Goal: Transaction & Acquisition: Book appointment/travel/reservation

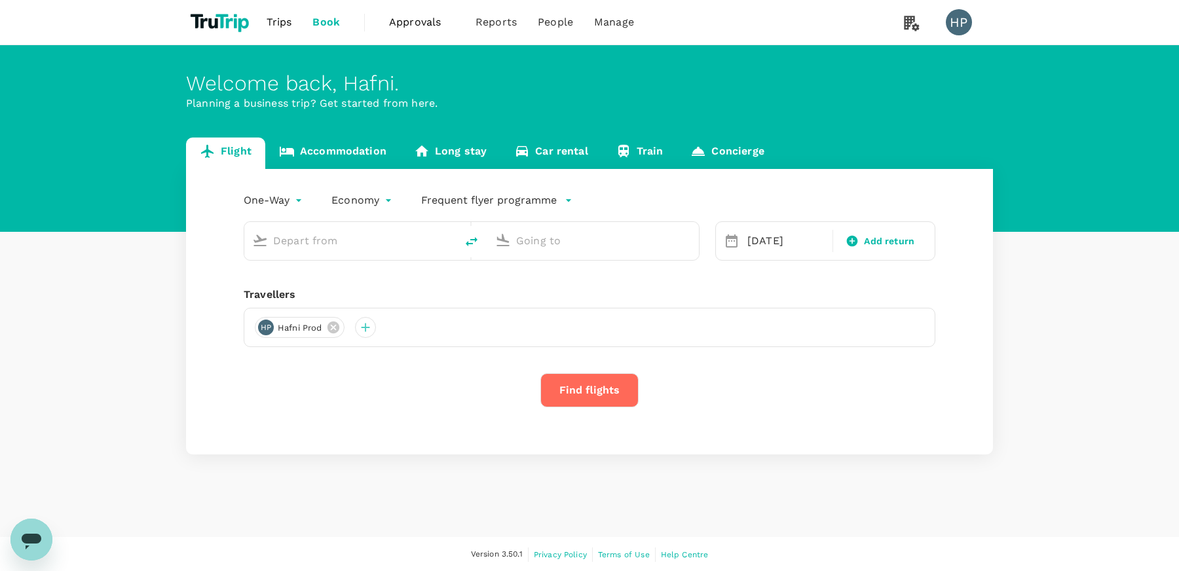
click at [221, 284] on div "One-Way oneway Economy economy Frequent flyer programme [DATE] Add return Trave…" at bounding box center [589, 312] width 807 height 286
type input "[GEOGRAPHIC_DATA] ([GEOGRAPHIC_DATA])"
type input "Adelaide (ADL)"
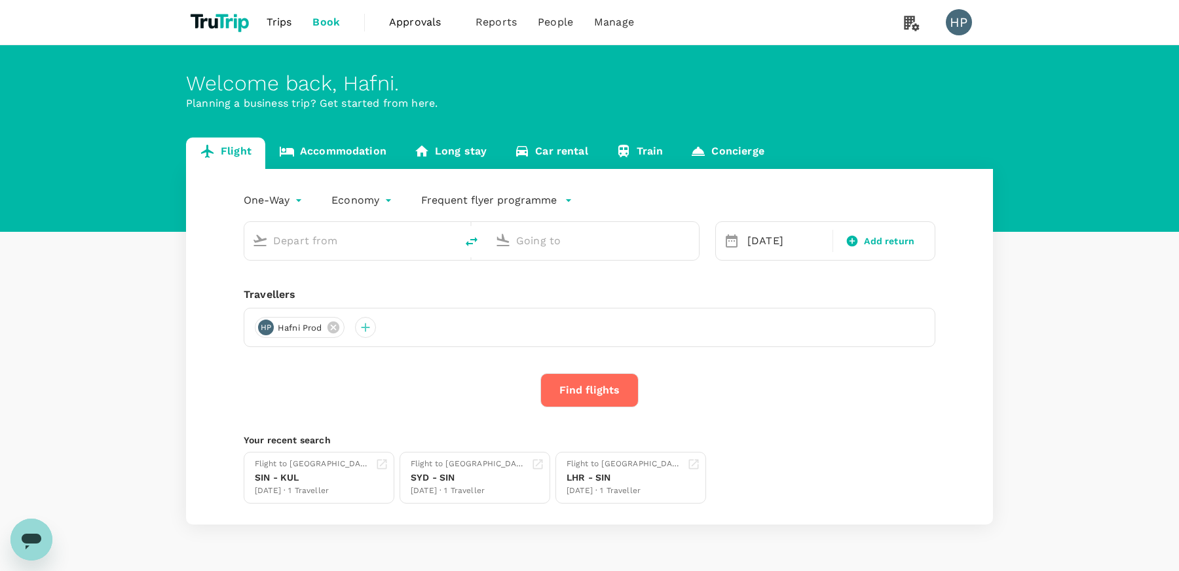
type input "[GEOGRAPHIC_DATA] ([GEOGRAPHIC_DATA])"
type input "Adelaide (ADL)"
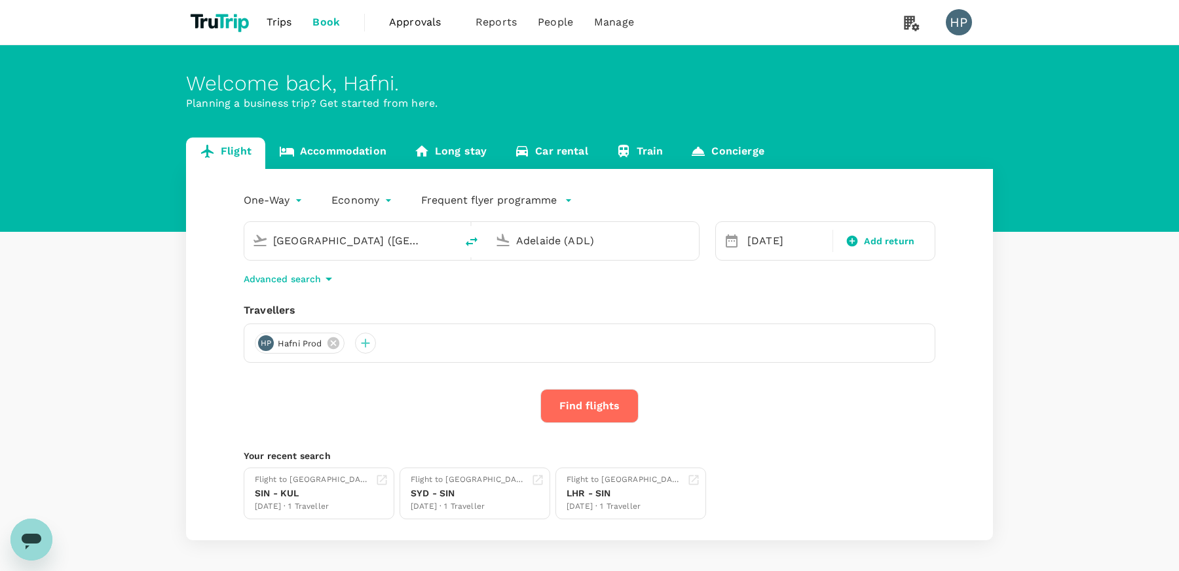
click at [330, 240] on input "[GEOGRAPHIC_DATA] ([GEOGRAPHIC_DATA])" at bounding box center [350, 241] width 155 height 20
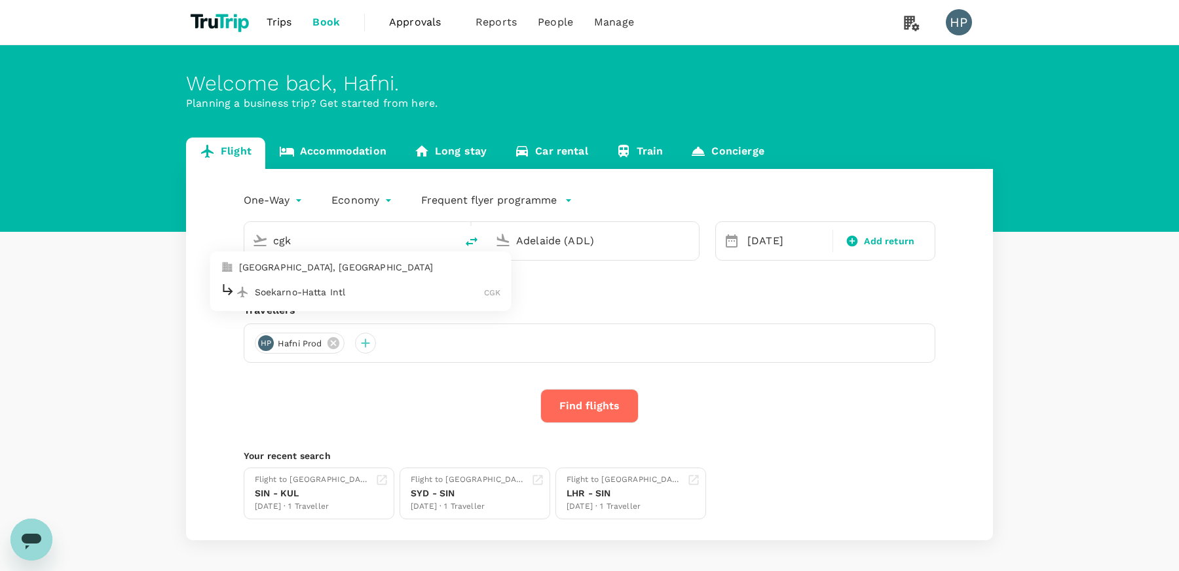
click at [352, 293] on p "Soekarno-Hatta Intl" at bounding box center [370, 292] width 230 height 13
type input "Soekarno-Hatta Intl (CGK)"
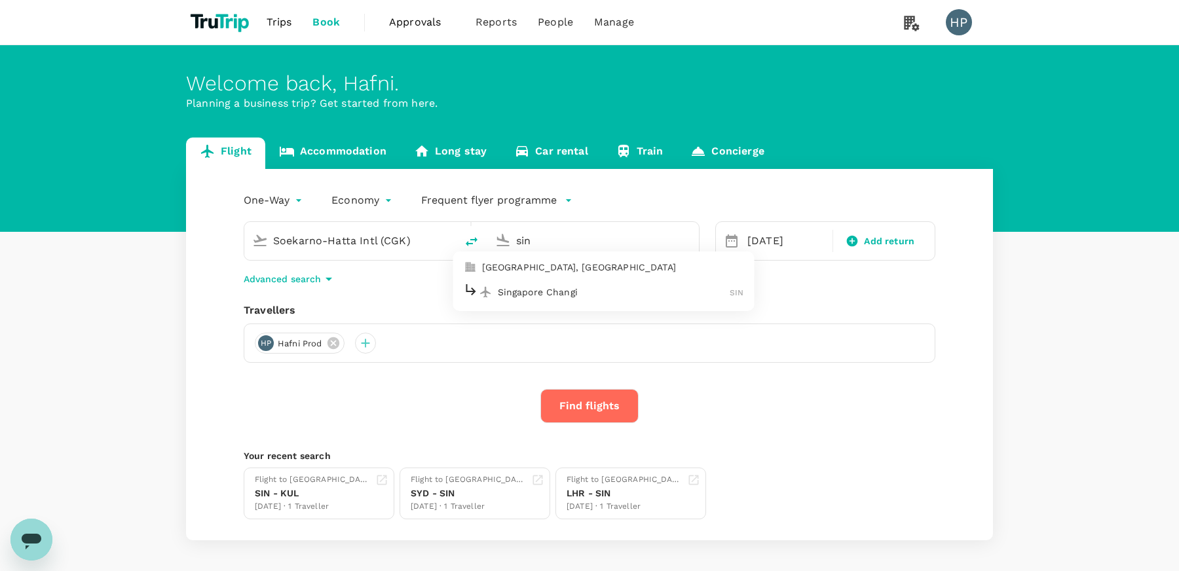
click at [528, 293] on p "Singapore Changi" at bounding box center [614, 292] width 232 height 13
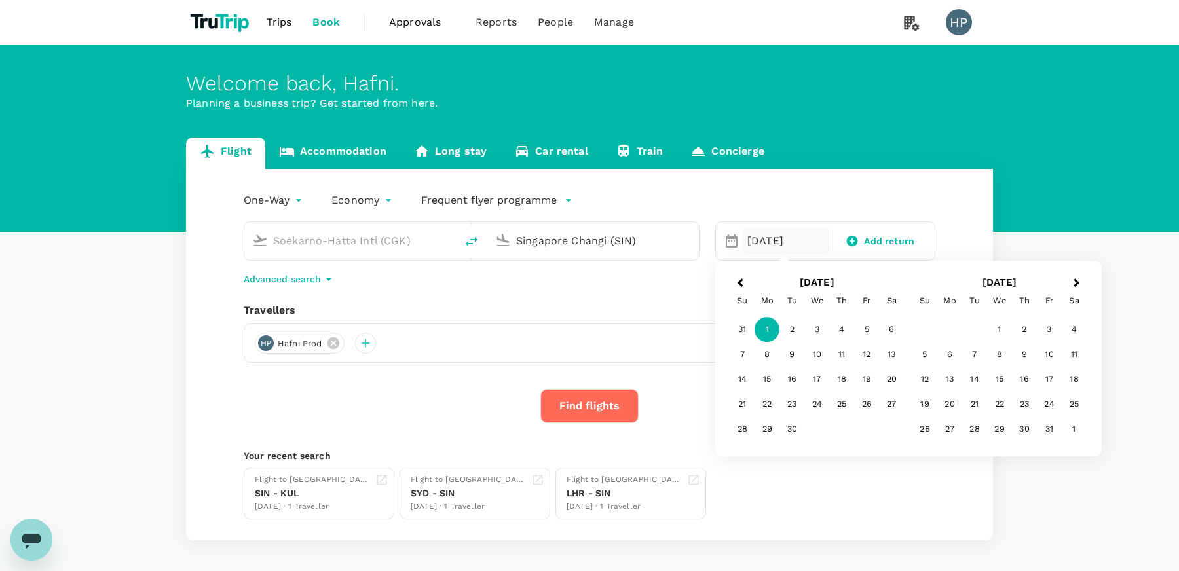
type input "Singapore Changi (SIN)"
click at [559, 304] on div "Travellers" at bounding box center [590, 311] width 692 height 16
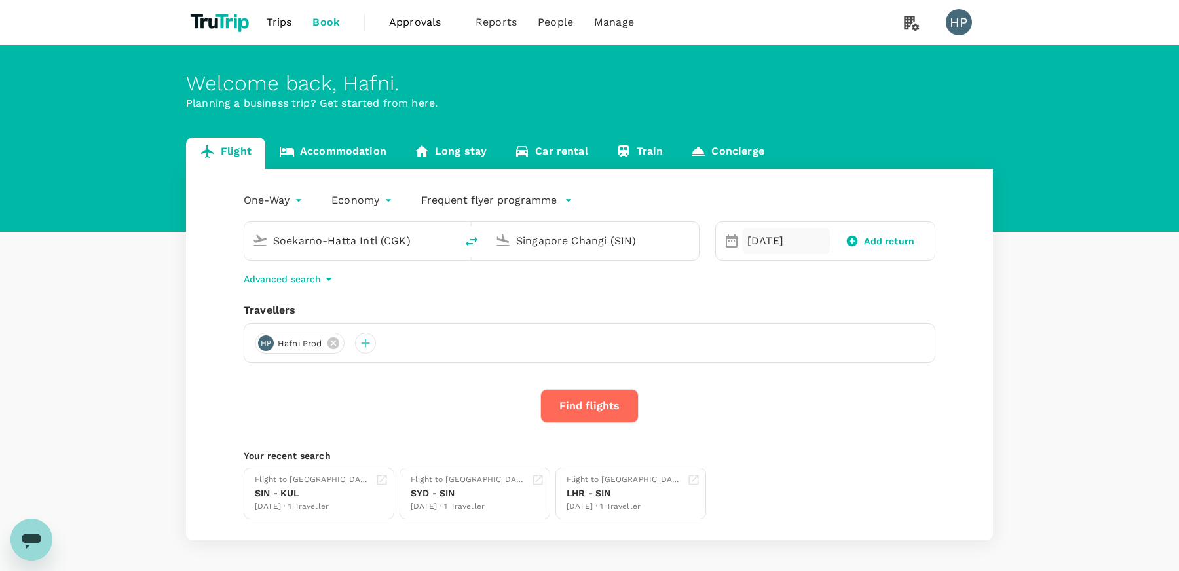
click at [759, 240] on div "[DATE]" at bounding box center [786, 241] width 88 height 26
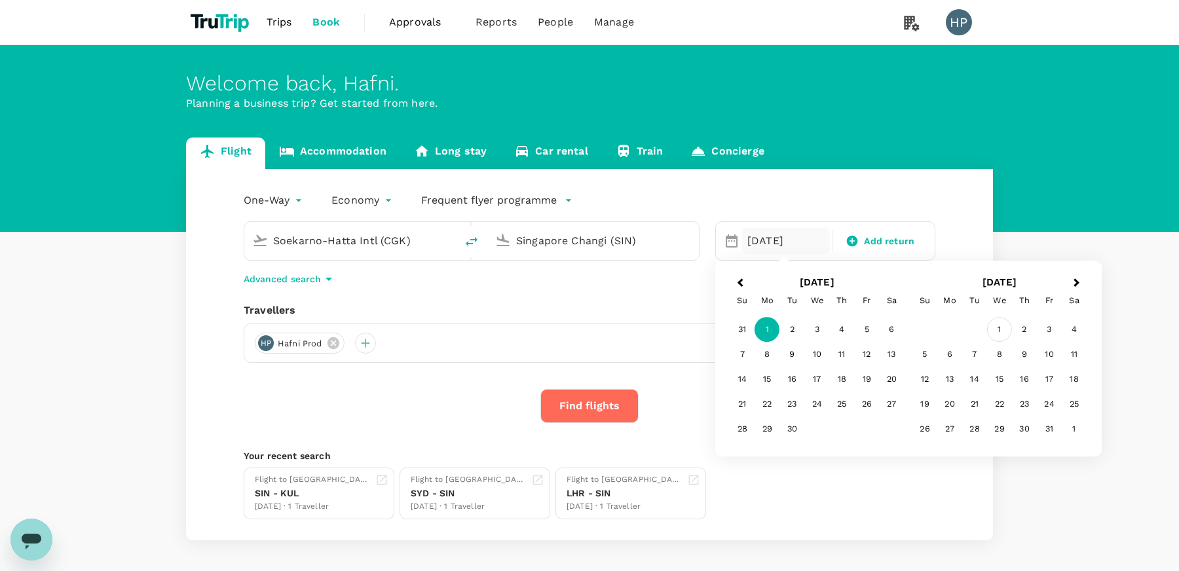
click at [1001, 327] on div "1" at bounding box center [999, 330] width 25 height 25
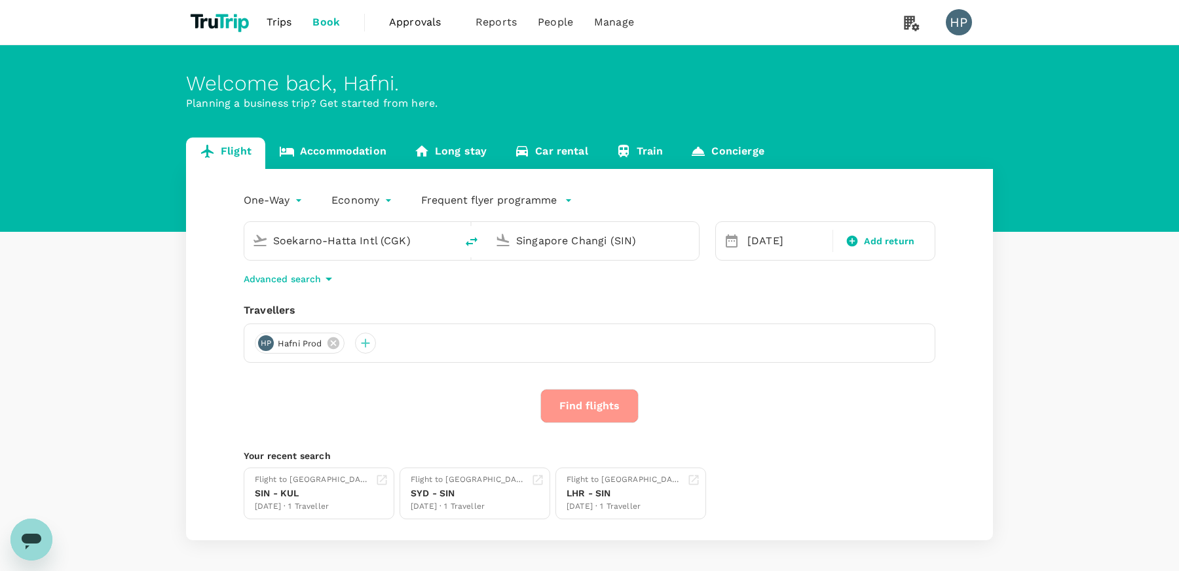
click at [587, 406] on button "Find flights" at bounding box center [589, 406] width 98 height 34
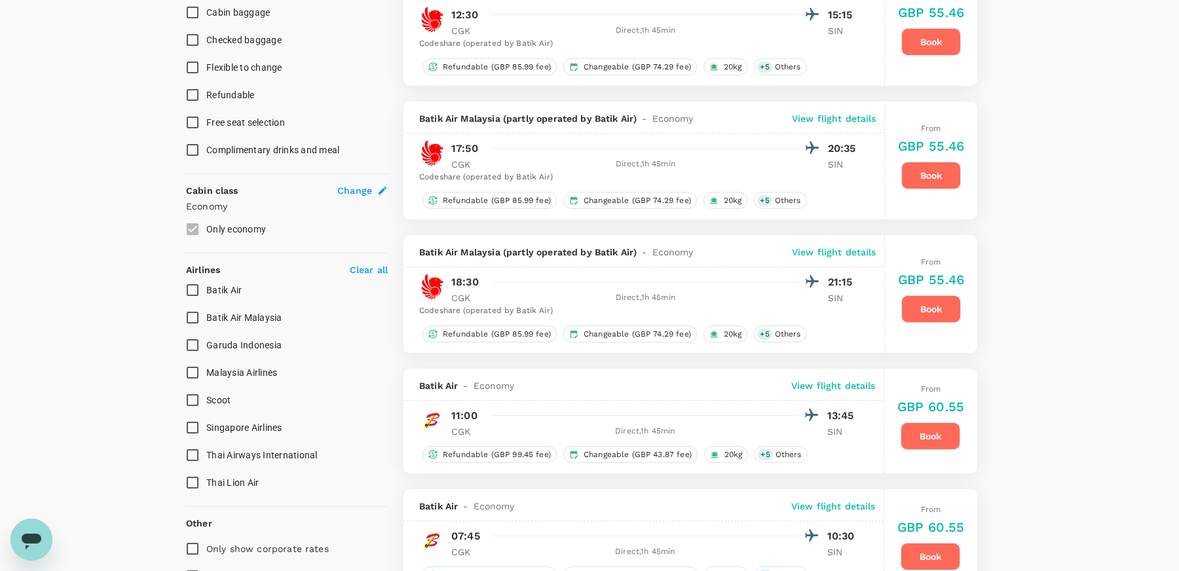
scroll to position [561, 0]
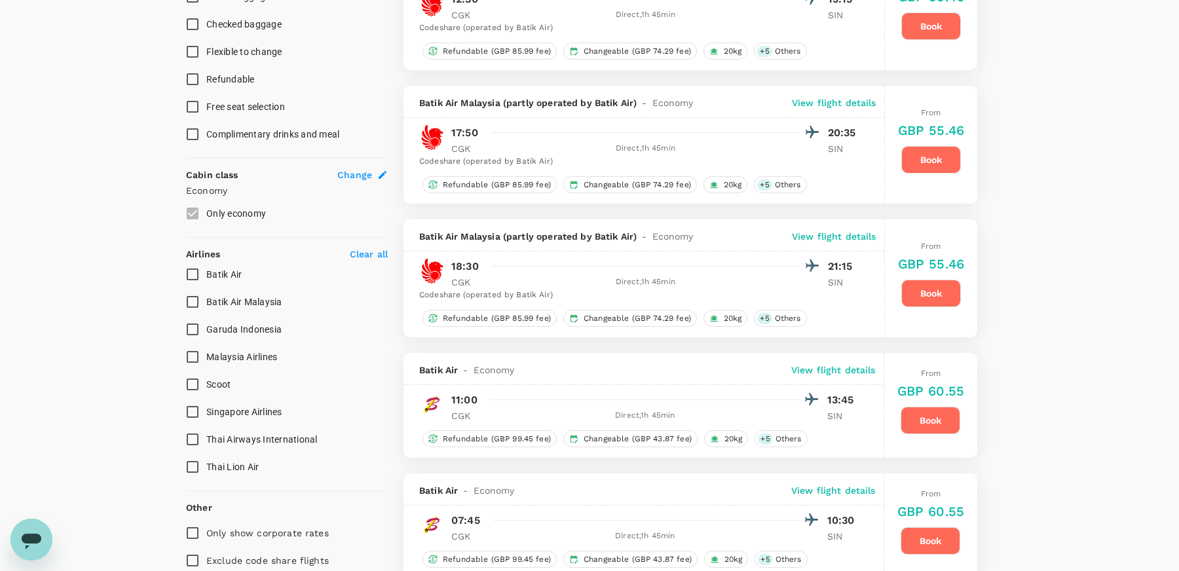
click at [192, 325] on input "Garuda Indonesia" at bounding box center [193, 330] width 28 height 28
checkbox input "true"
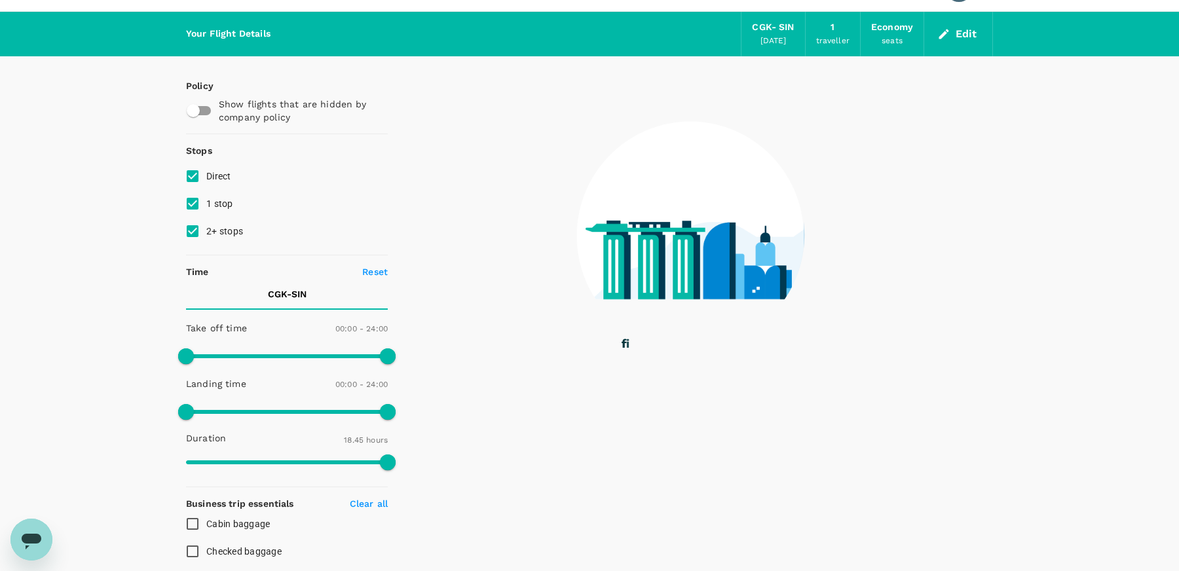
scroll to position [0, 0]
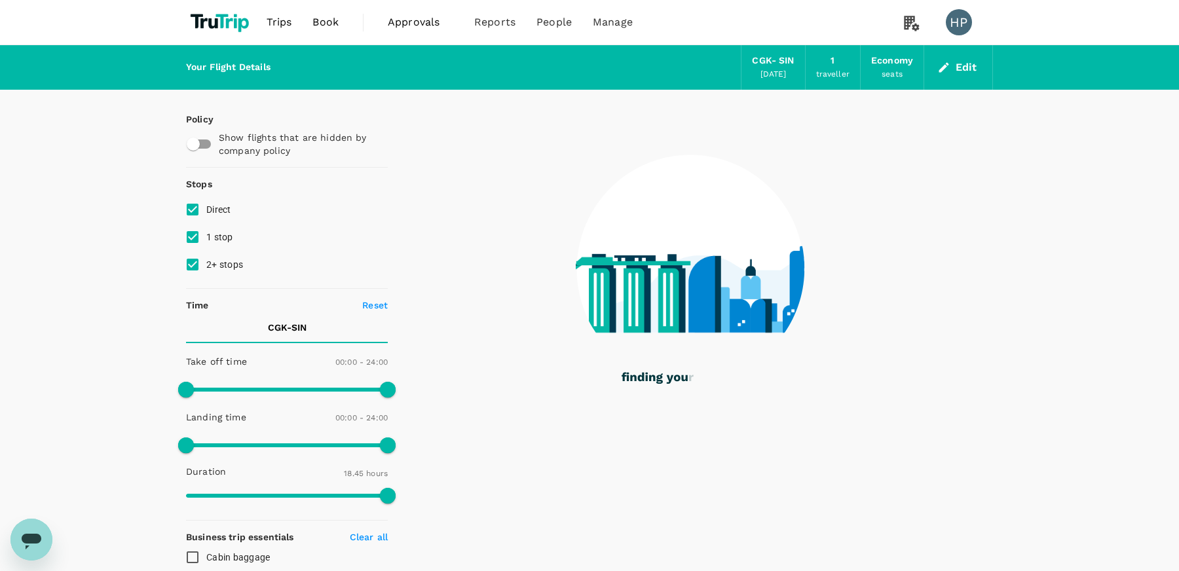
type input "1705"
checkbox input "false"
checkbox input "true"
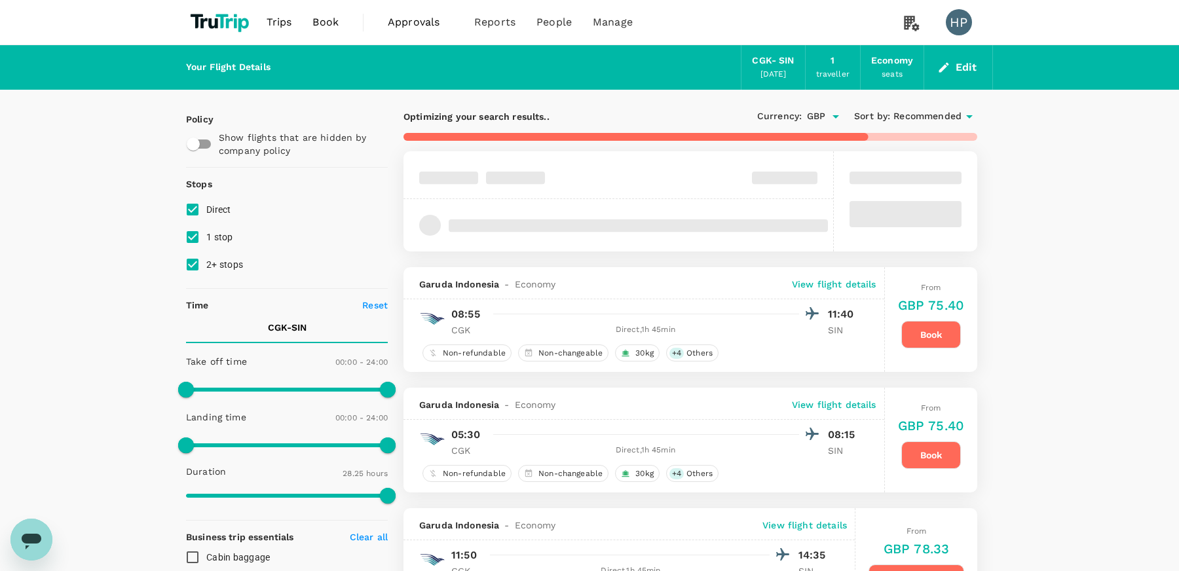
click at [848, 284] on p "View flight details" at bounding box center [834, 284] width 84 height 13
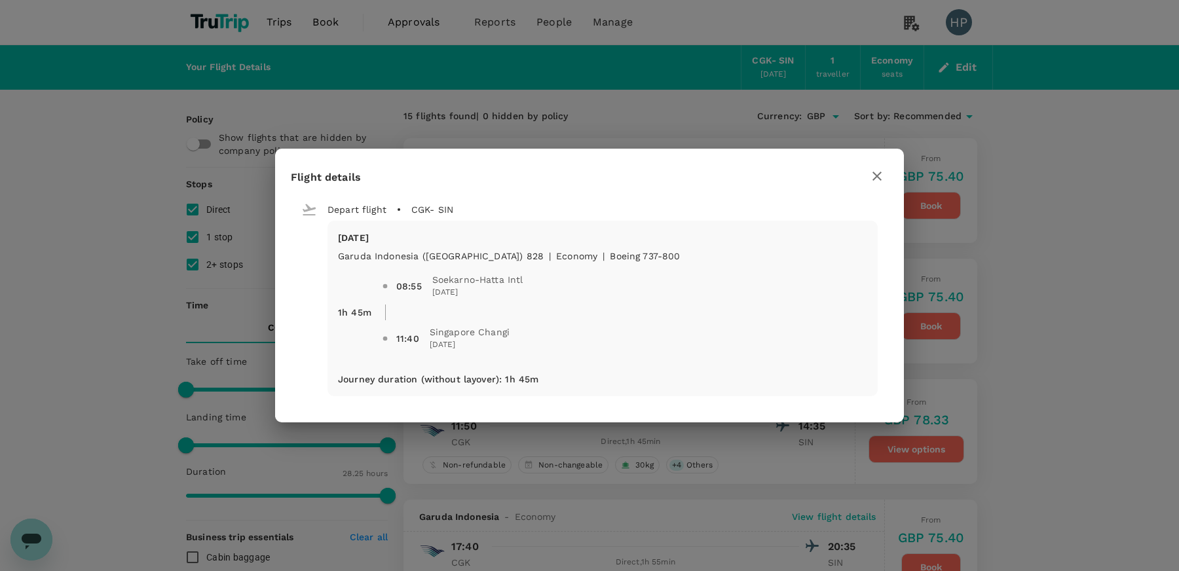
click at [876, 174] on icon "button" at bounding box center [876, 176] width 9 height 9
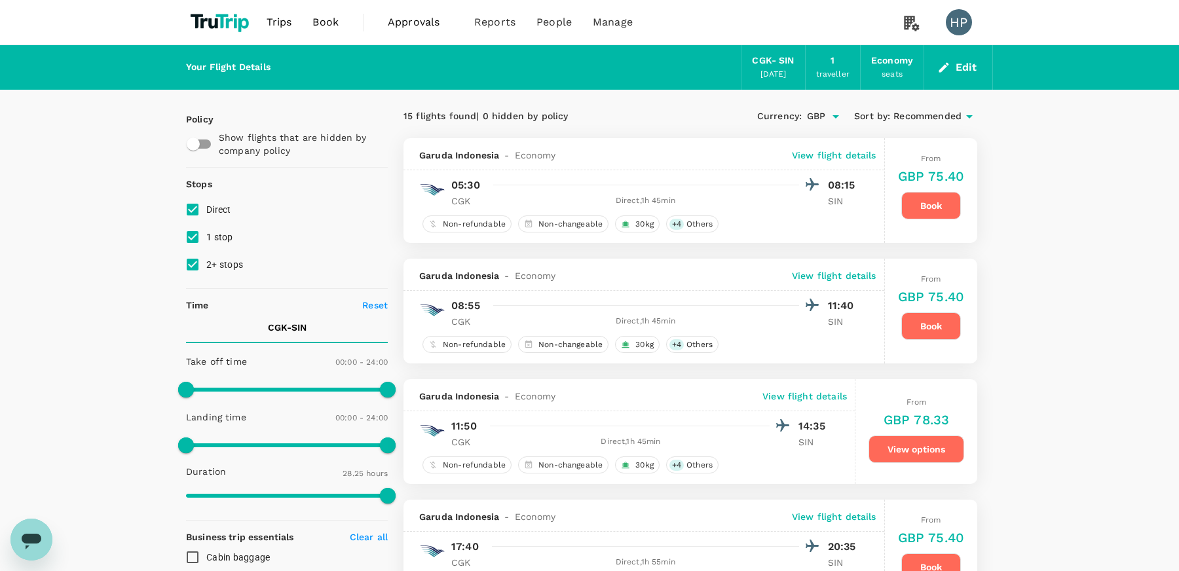
click at [322, 22] on span "Book" at bounding box center [325, 22] width 26 height 16
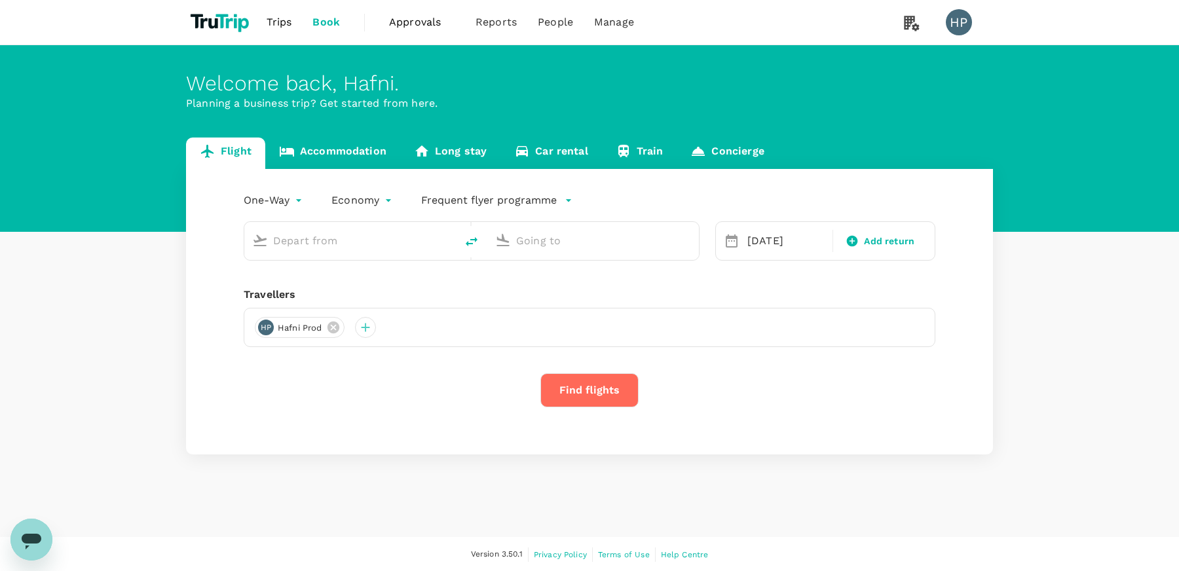
type input "Soekarno-Hatta Intl (CGK)"
type input "Singapore Changi (SIN)"
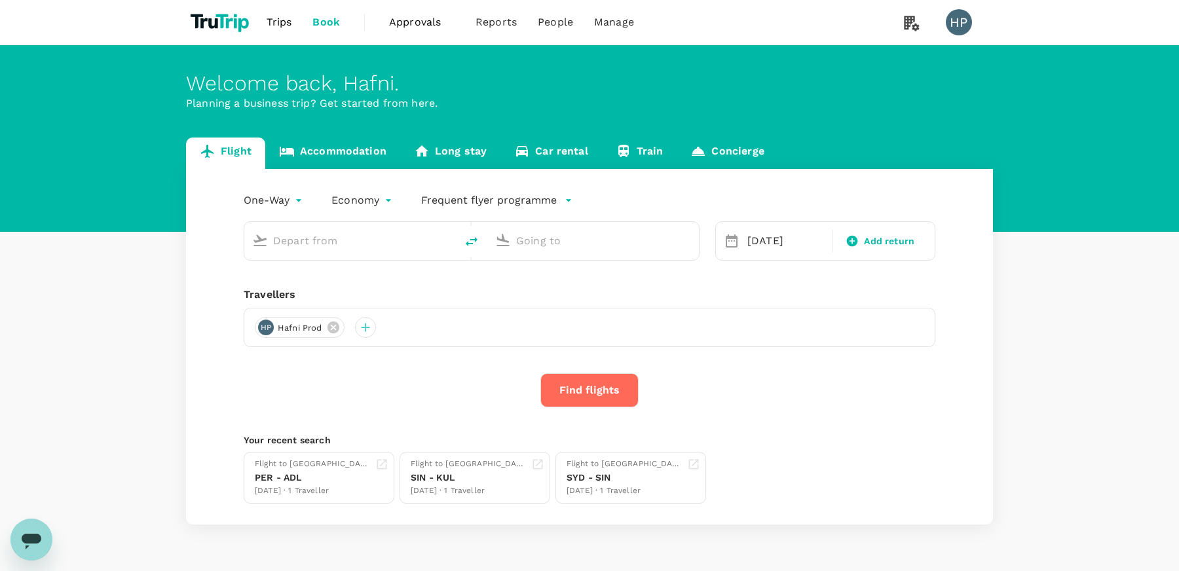
type input "Soekarno-Hatta Intl (CGK)"
type input "Singapore Changi (SIN)"
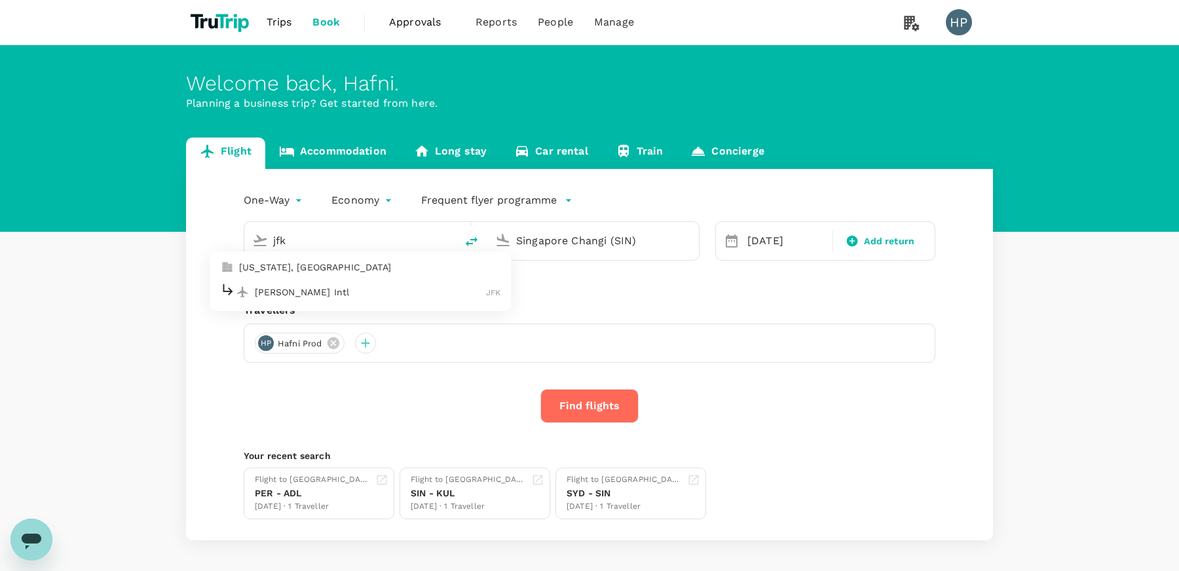
click at [347, 289] on p "John F. Kennedy Intl" at bounding box center [371, 292] width 232 height 13
type input "John F. Kennedy Intl (JFK)"
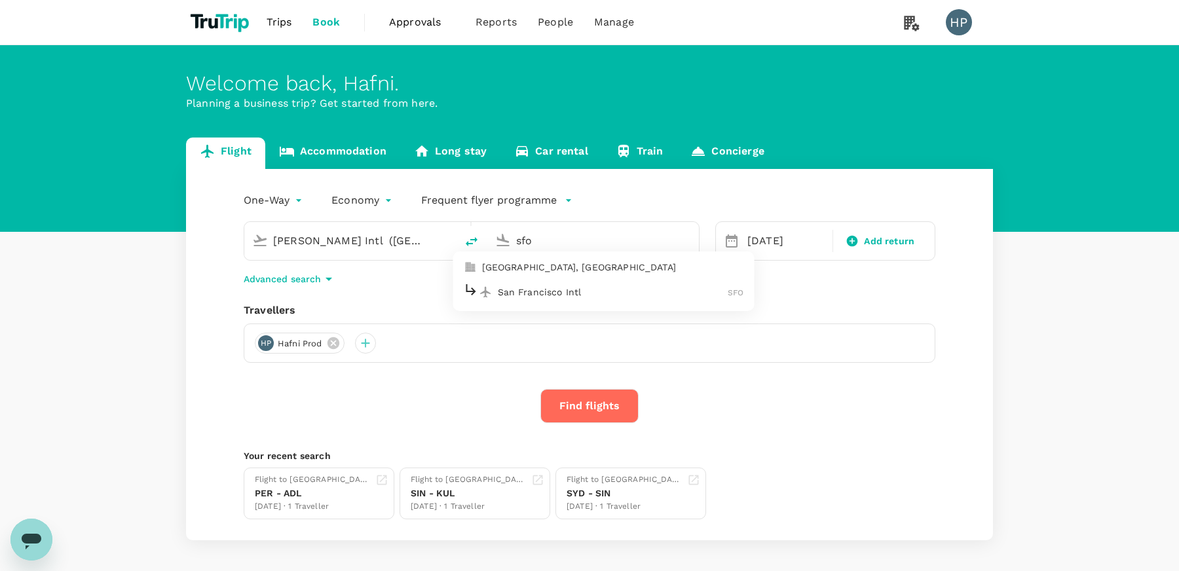
click at [576, 293] on p "San Francisco Intl" at bounding box center [613, 292] width 231 height 13
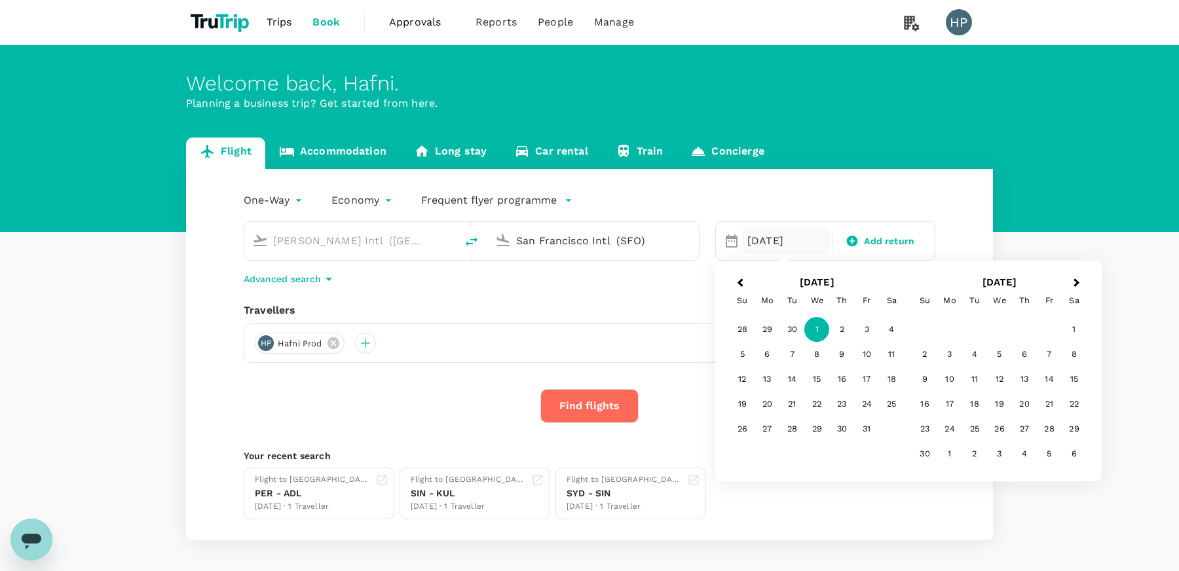
type input "San Francisco Intl (SFO)"
click at [454, 286] on div "Advanced search" at bounding box center [590, 279] width 692 height 16
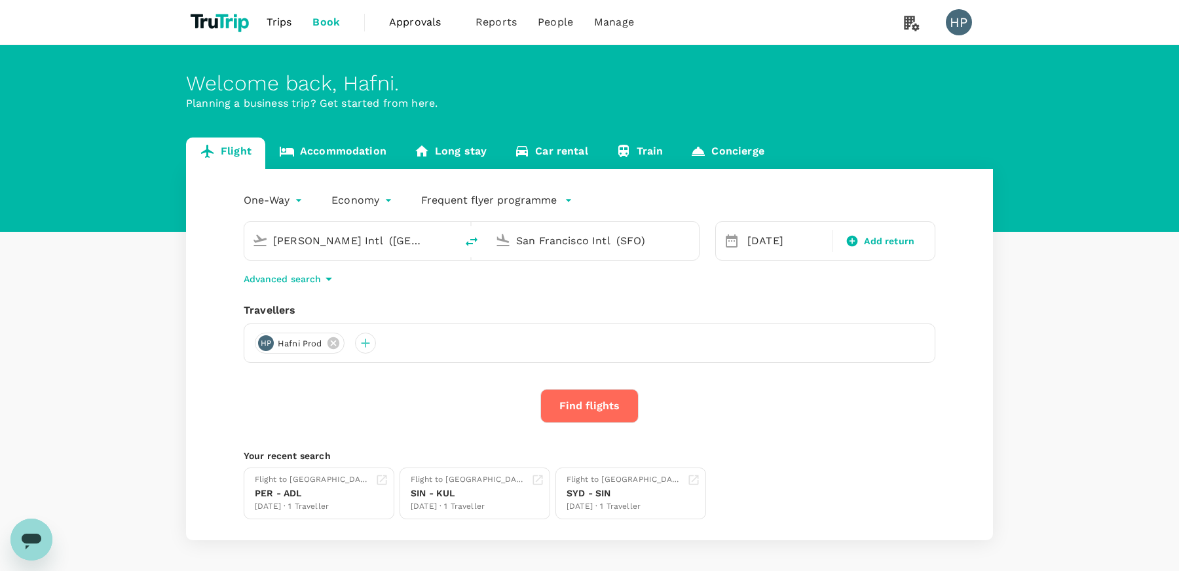
click at [321, 276] on icon "button" at bounding box center [329, 279] width 16 height 16
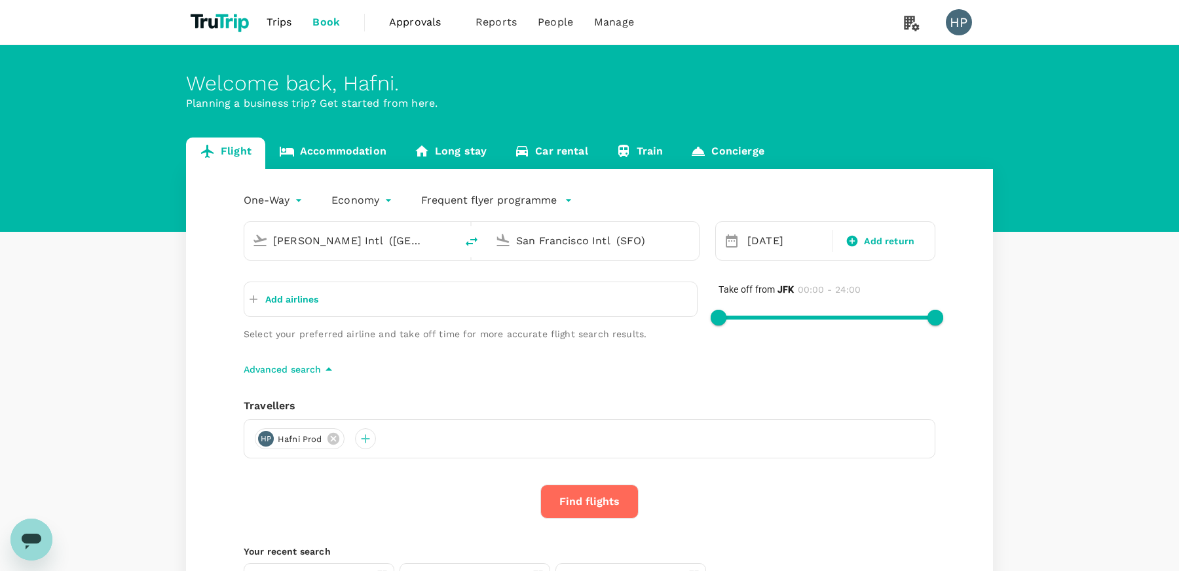
click at [305, 299] on p "Add airlines" at bounding box center [291, 299] width 53 height 13
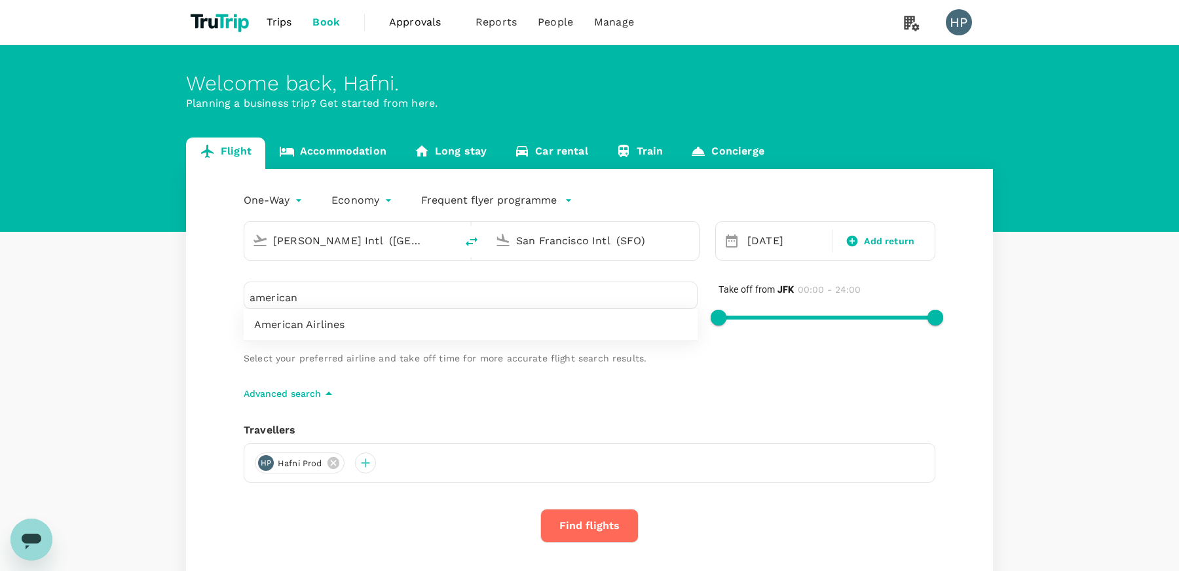
type input "american"
click at [323, 335] on div "American Airlines" at bounding box center [471, 324] width 454 height 31
click at [481, 418] on div "One-Way oneway Economy economy Frequent flyer programme John F. Kennedy Intl (J…" at bounding box center [589, 417] width 807 height 496
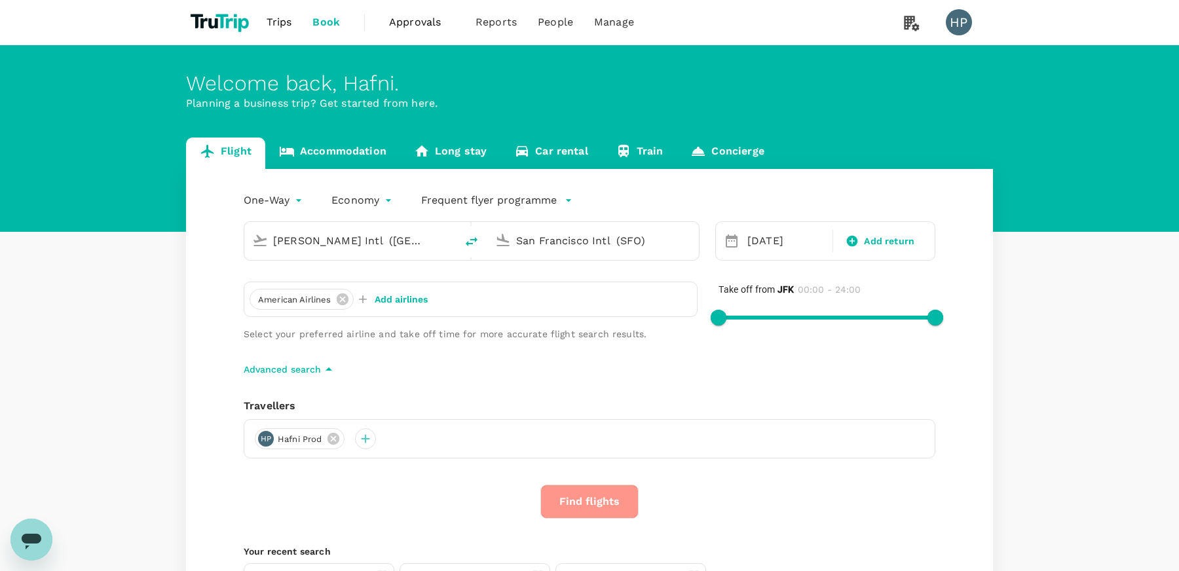
click at [570, 500] on button "Find flights" at bounding box center [589, 502] width 98 height 34
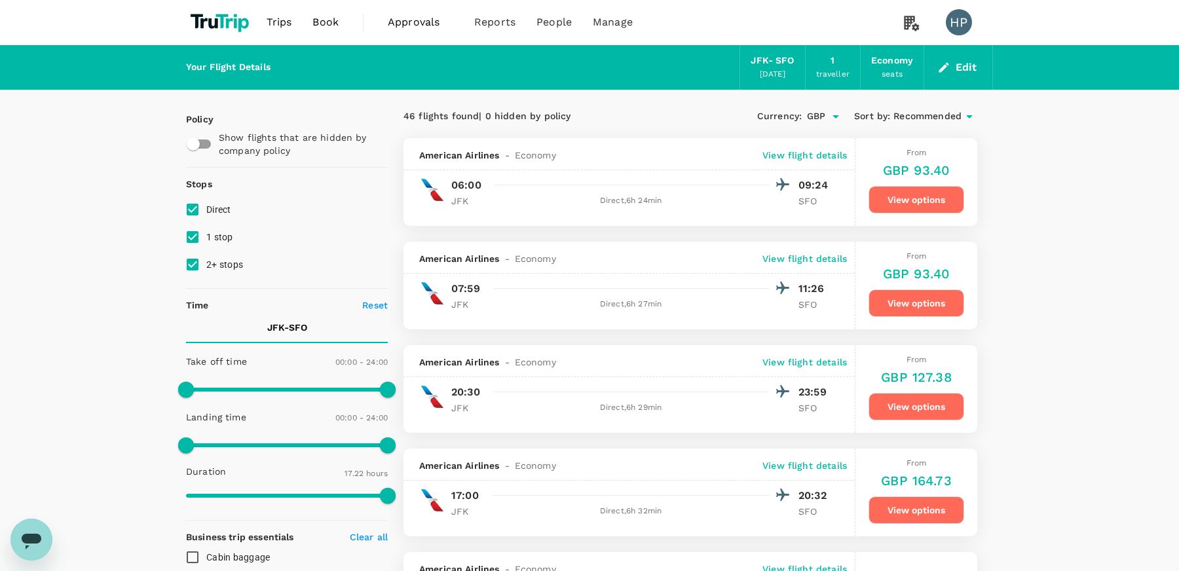
click at [816, 153] on p "View flight details" at bounding box center [804, 155] width 84 height 13
